Goal: Task Accomplishment & Management: Manage account settings

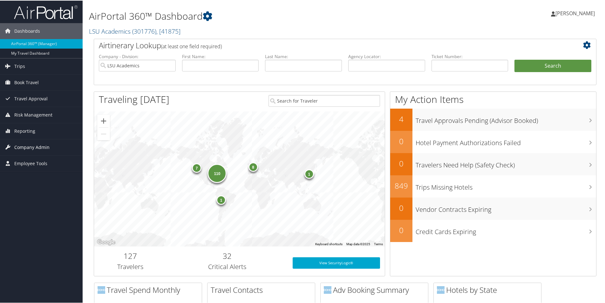
click at [40, 146] on span "Company Admin" at bounding box center [31, 147] width 35 height 16
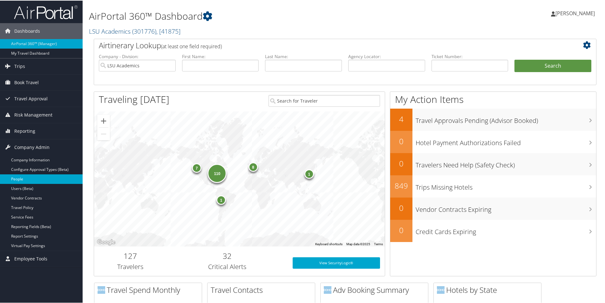
click at [14, 178] on link "People" at bounding box center [41, 179] width 83 height 10
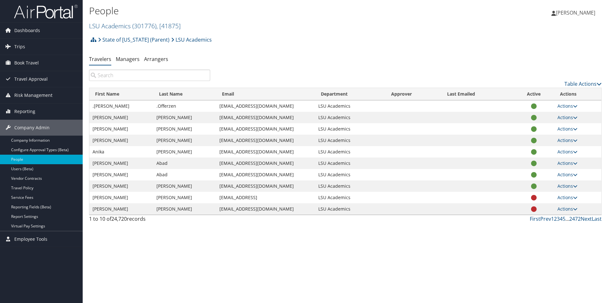
click at [134, 76] on input "search" at bounding box center [149, 75] width 121 height 11
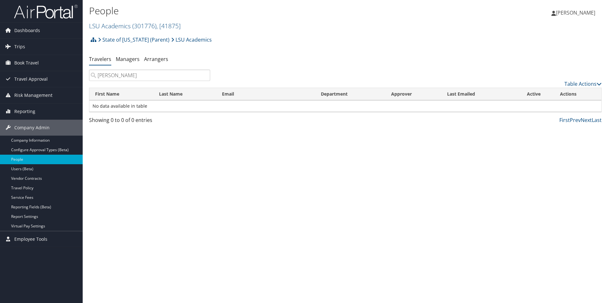
click at [105, 76] on input "Jolene McClane" at bounding box center [149, 75] width 121 height 11
type input "Jolean McClane"
